Goal: Transaction & Acquisition: Purchase product/service

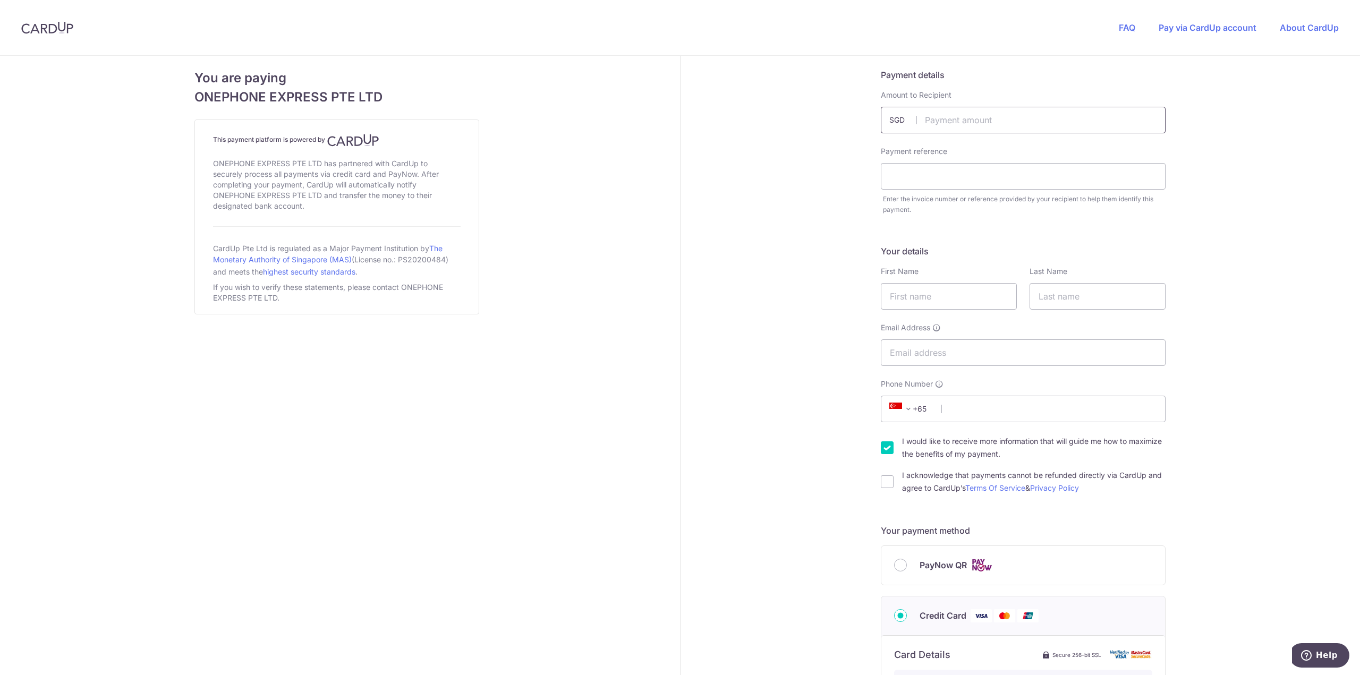
click at [981, 107] on input "text" at bounding box center [1023, 120] width 285 height 27
type input "158.00"
click at [752, 343] on div "Payment details Amount to Recipient 158.00 SGD Payment reference Enter the invo…" at bounding box center [1023, 571] width 686 height 1031
click at [954, 186] on input "text" at bounding box center [1023, 176] width 285 height 27
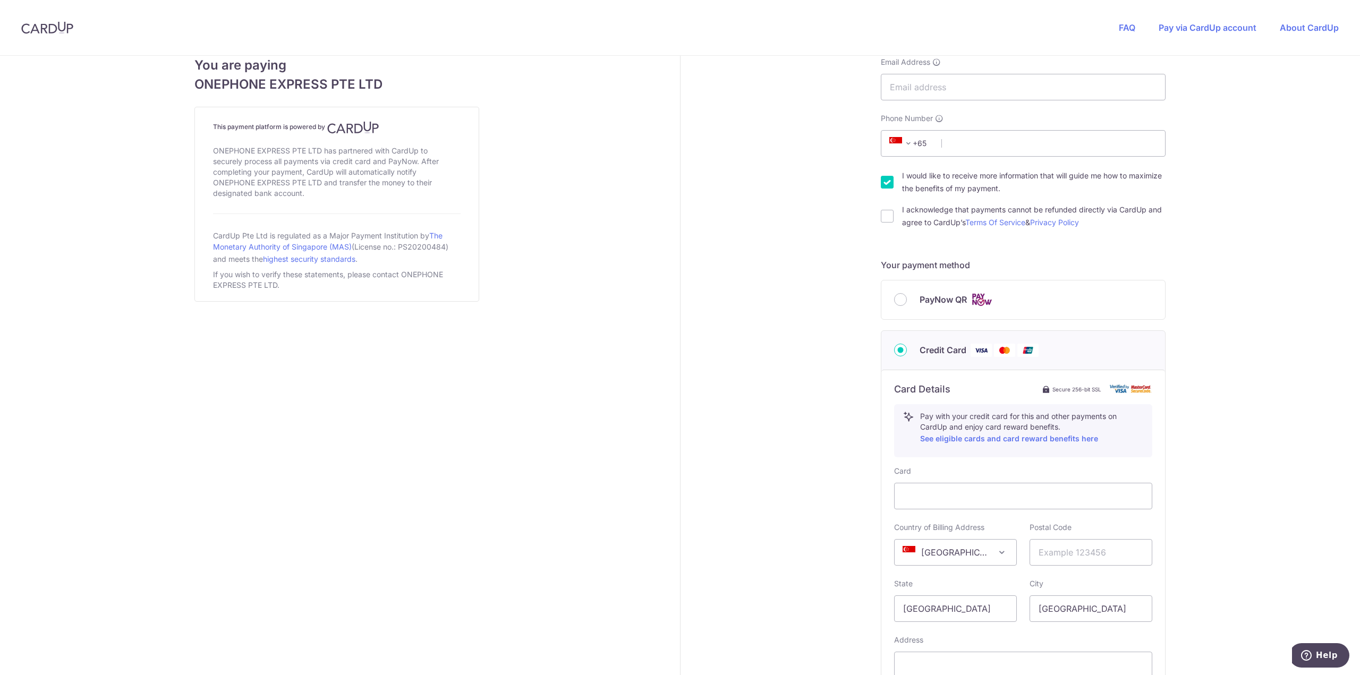
click at [899, 307] on div "PayNow QR" at bounding box center [1023, 299] width 284 height 39
click at [896, 300] on input "PayNow QR" at bounding box center [900, 299] width 13 height 13
radio input "true"
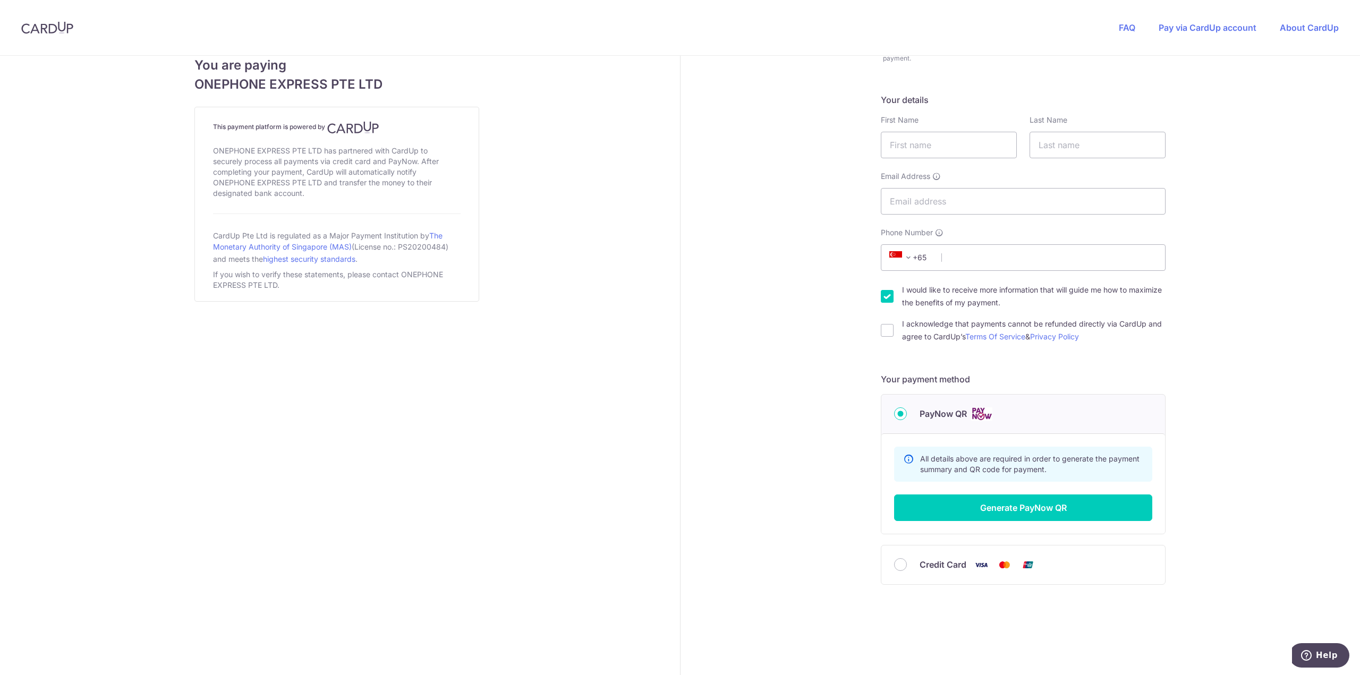
scroll to position [151, 0]
click at [894, 563] on input "Credit Card" at bounding box center [900, 564] width 13 height 13
radio input "true"
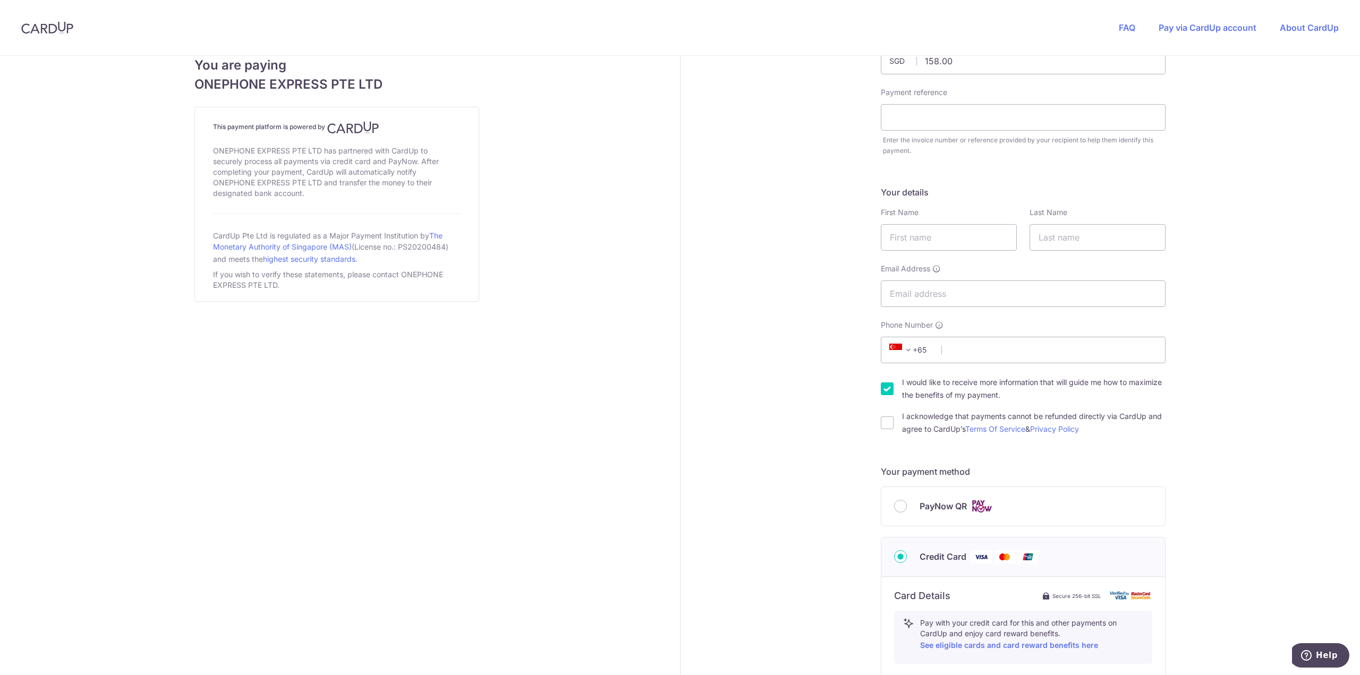
scroll to position [0, 0]
